Goal: Navigation & Orientation: Find specific page/section

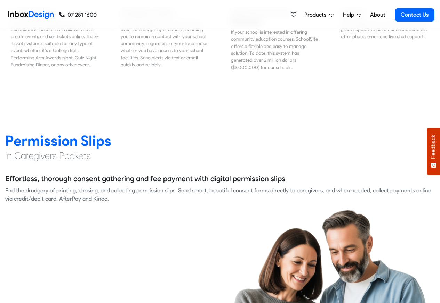
scroll to position [876, 0]
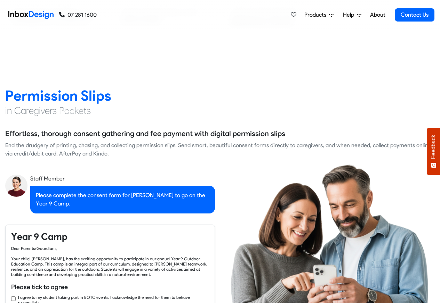
checkbox input "true"
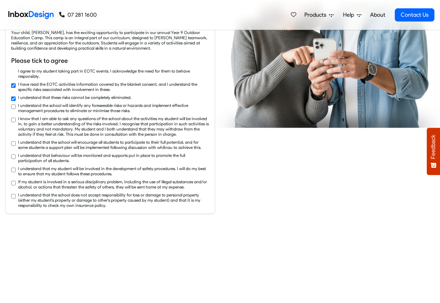
checkbox input "true"
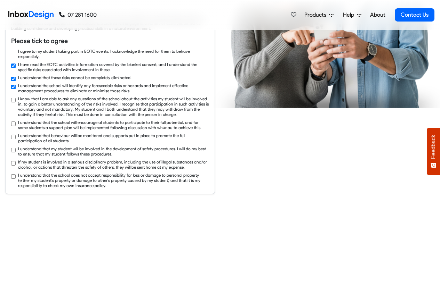
checkbox input "true"
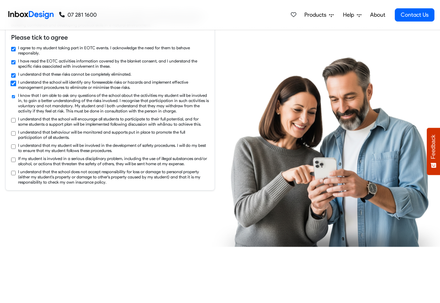
checkbox input "true"
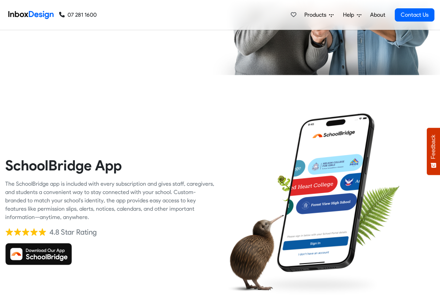
scroll to position [1459, 0]
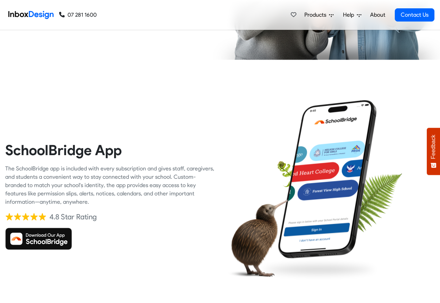
click at [315, 15] on span "Products" at bounding box center [316, 15] width 25 height 8
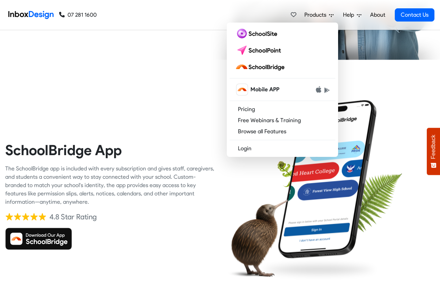
click at [378, 14] on link "About" at bounding box center [377, 15] width 19 height 14
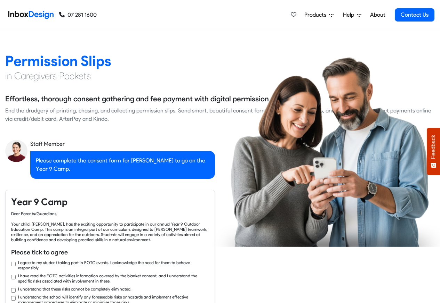
scroll to position [1126, 0]
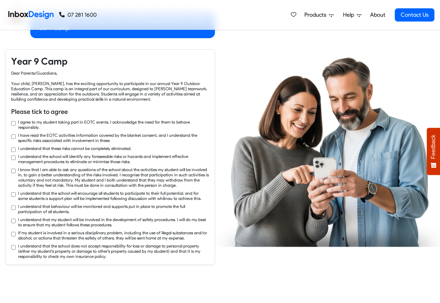
checkbox input "true"
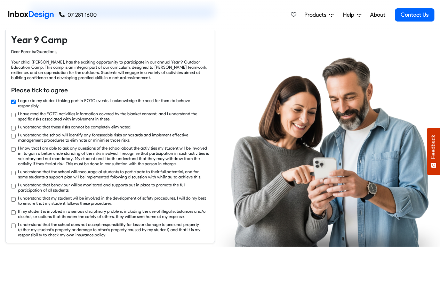
checkbox input "true"
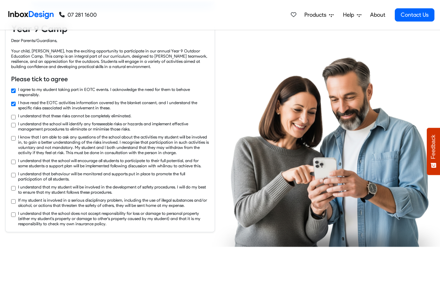
checkbox input "true"
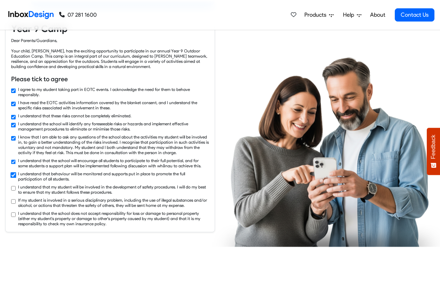
checkbox input "true"
